Goal: Find specific page/section: Find specific page/section

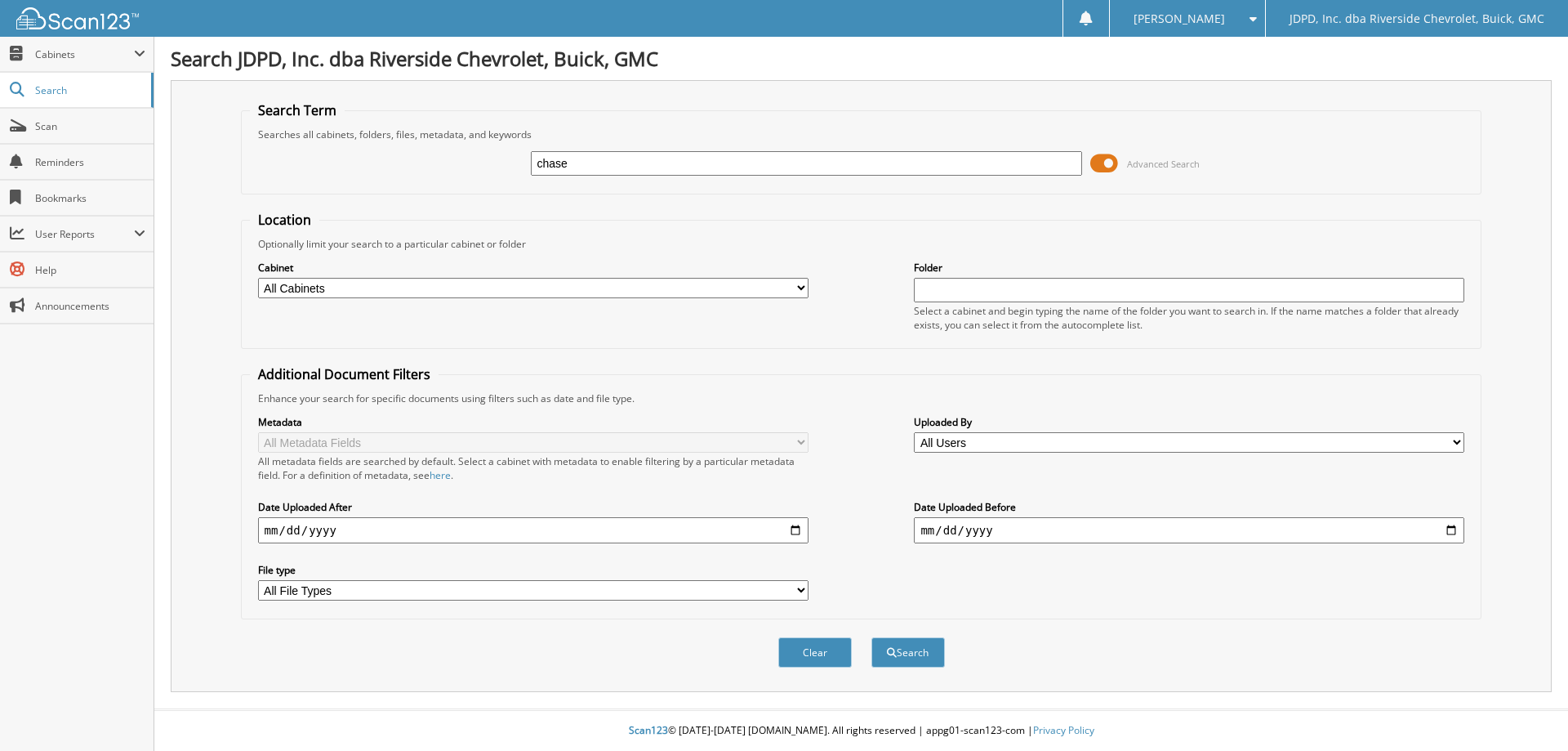
type input "chase"
click at [357, 294] on select "All Cabinets ACCOUNTS PAYABLE AFTERMARKET PRODUCT SALES AUCTION PURCHASES CAR D…" at bounding box center [533, 288] width 550 height 20
select select "31343"
click at [258, 278] on select "All Cabinets ACCOUNTS PAYABLE AFTERMARKET PRODUCT SALES AUCTION PURCHASES CAR D…" at bounding box center [533, 288] width 550 height 20
click at [909, 655] on button "Search" at bounding box center [908, 652] width 74 height 30
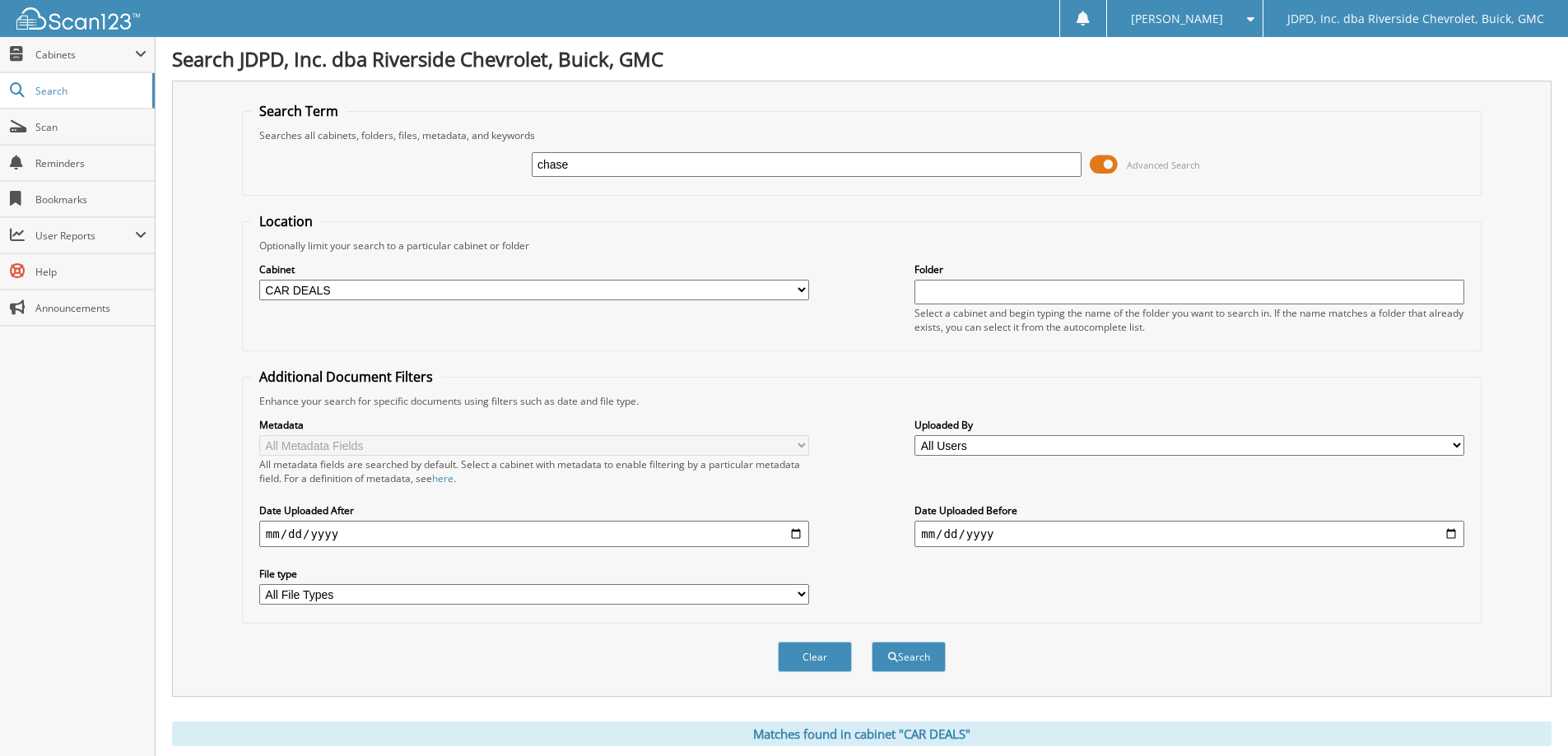
drag, startPoint x: 624, startPoint y: 172, endPoint x: 512, endPoint y: 183, distance: 112.5
click at [512, 183] on div "chase Advanced Search" at bounding box center [861, 164] width 1221 height 44
type input "234312"
click at [958, 638] on div "Clear Search" at bounding box center [862, 657] width 1239 height 67
click at [896, 659] on button "Search" at bounding box center [908, 656] width 74 height 30
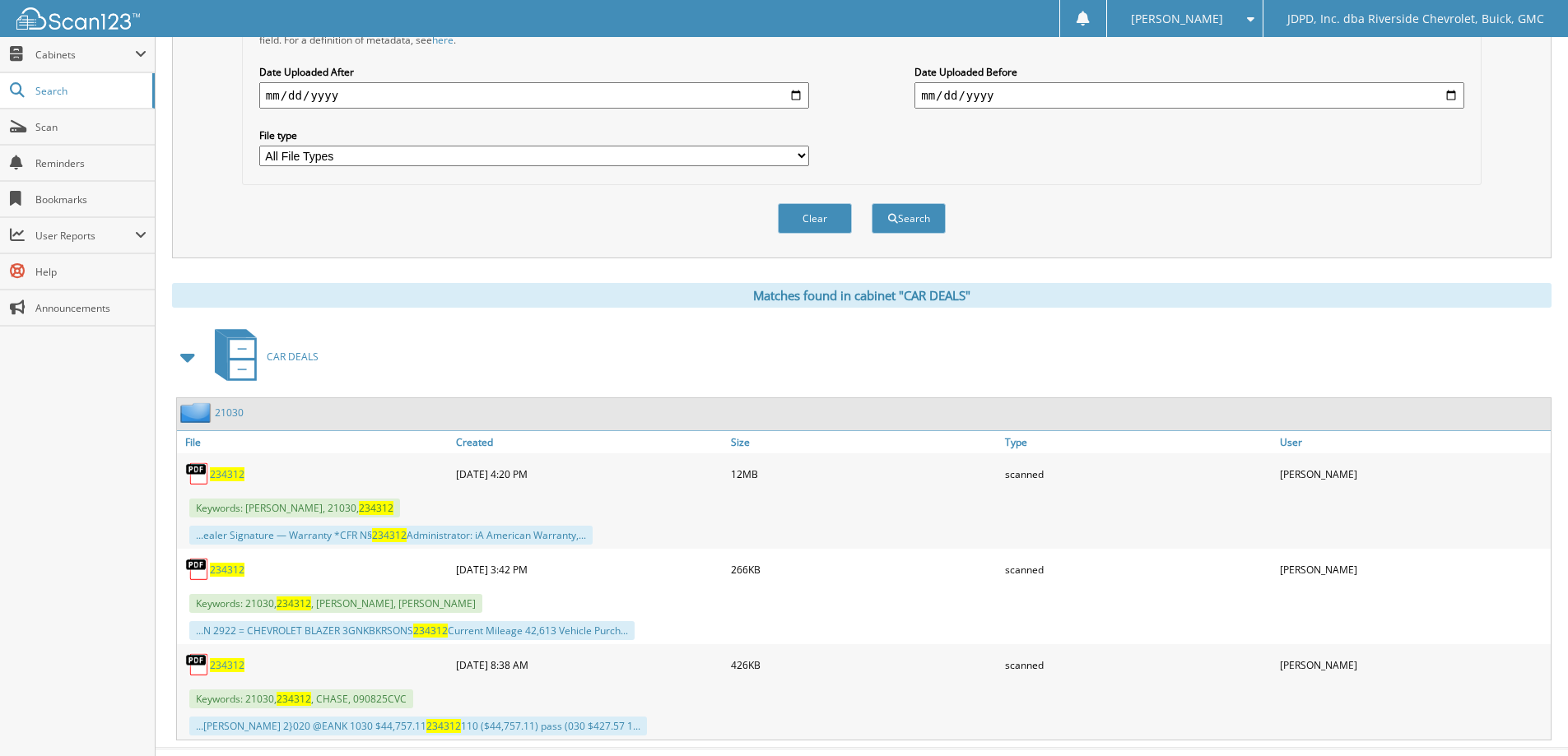
scroll to position [472, 0]
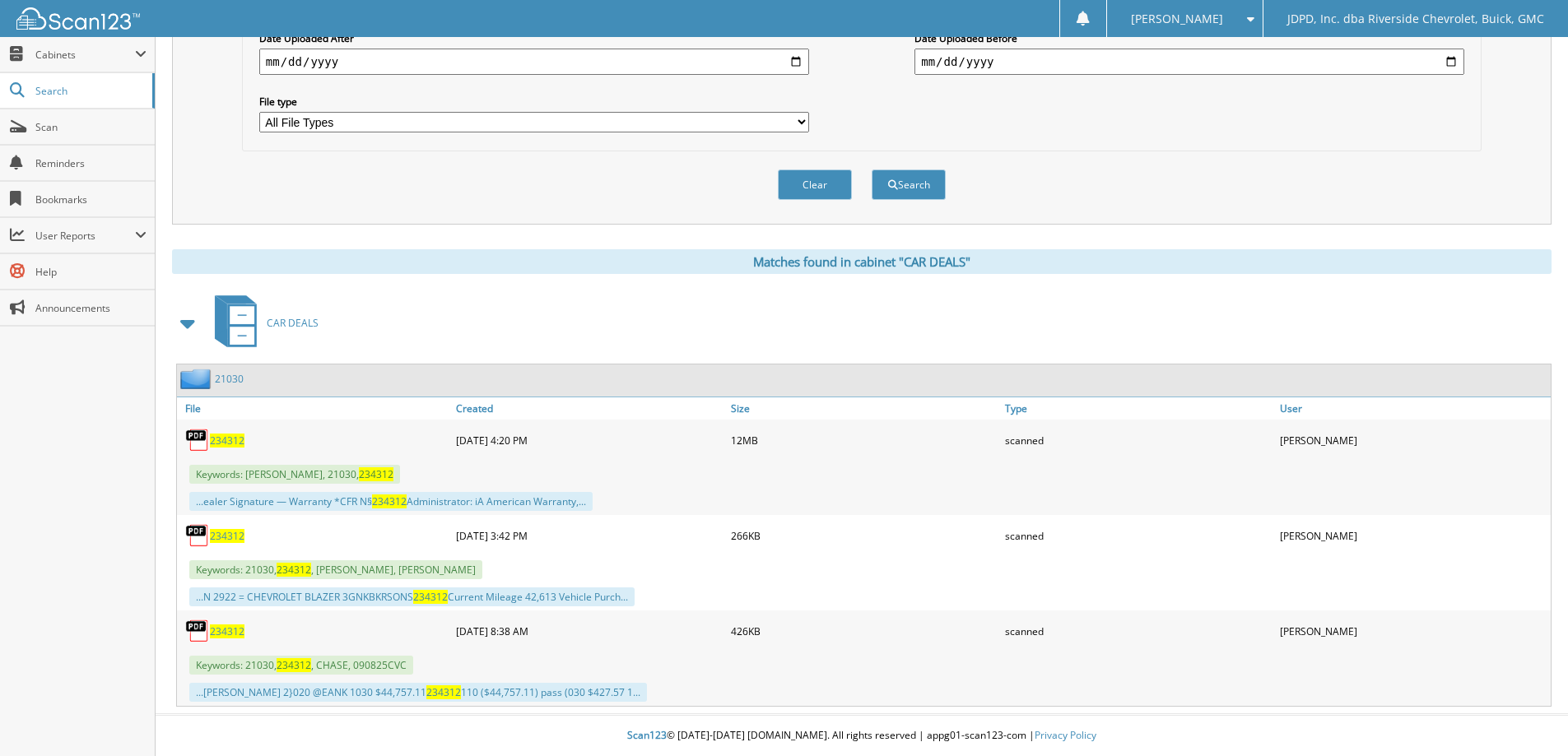
click at [227, 435] on span "234312" at bounding box center [228, 439] width 35 height 14
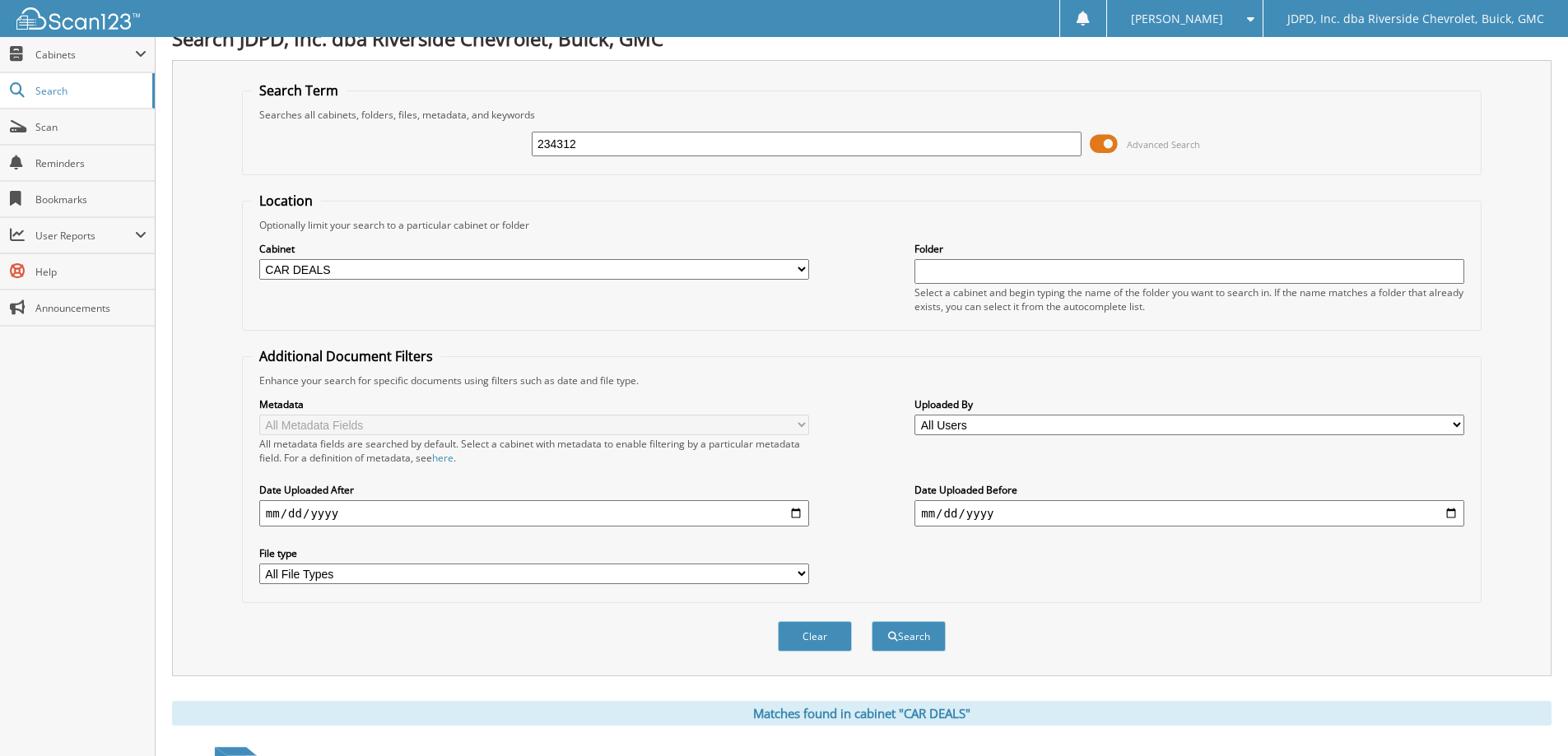
scroll to position [0, 0]
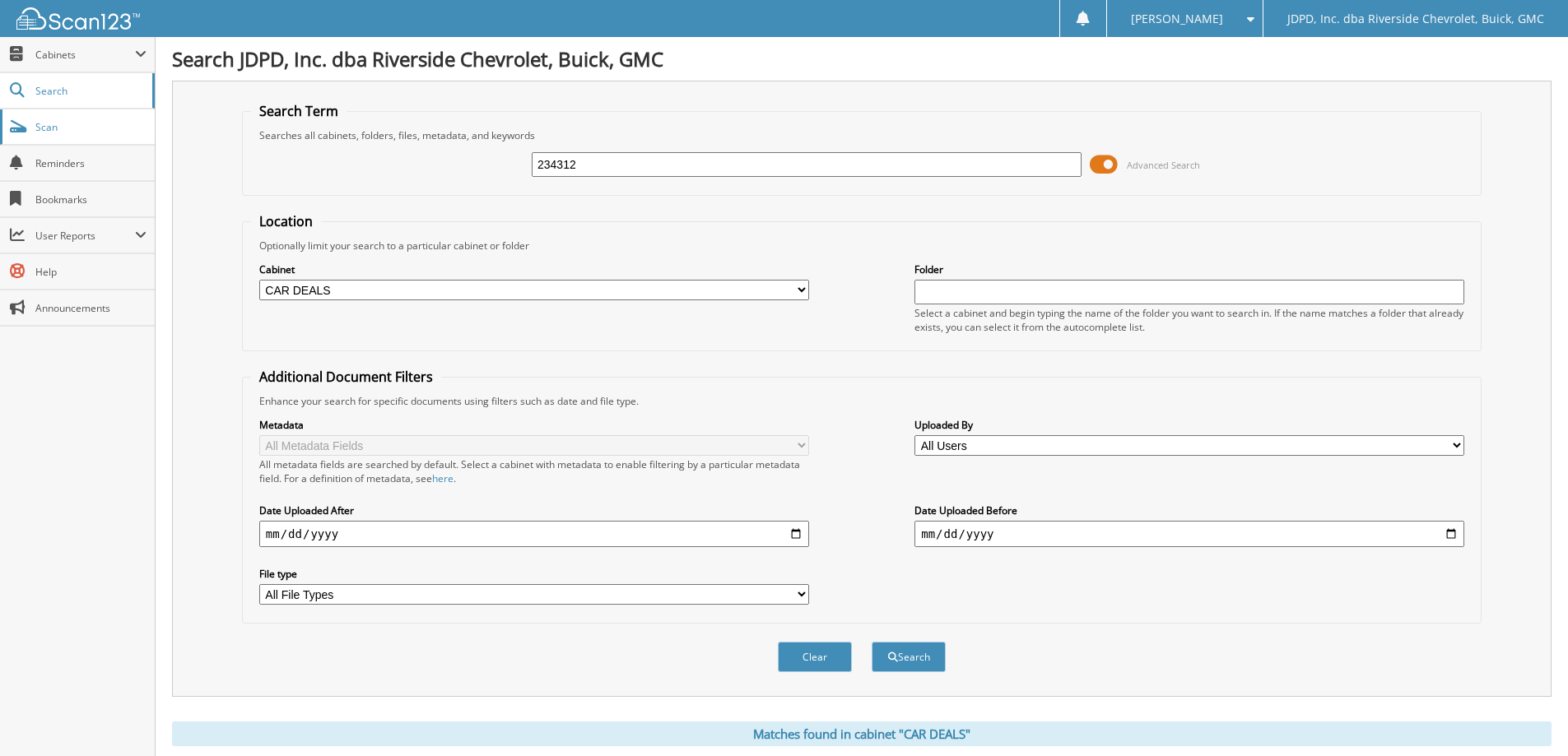
click at [75, 129] on span "Scan" at bounding box center [91, 127] width 111 height 14
